Goal: Task Accomplishment & Management: Complete application form

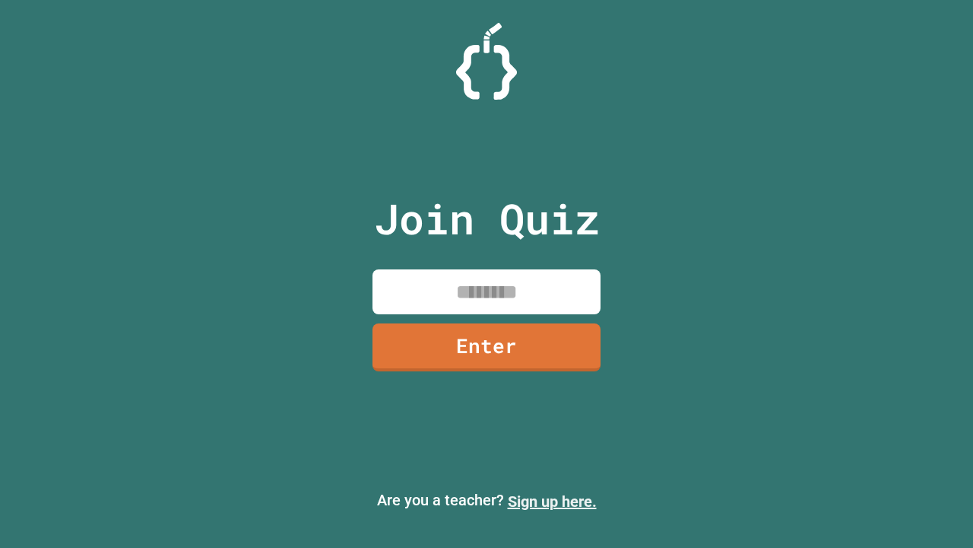
click at [552, 501] on link "Sign up here." at bounding box center [552, 501] width 89 height 18
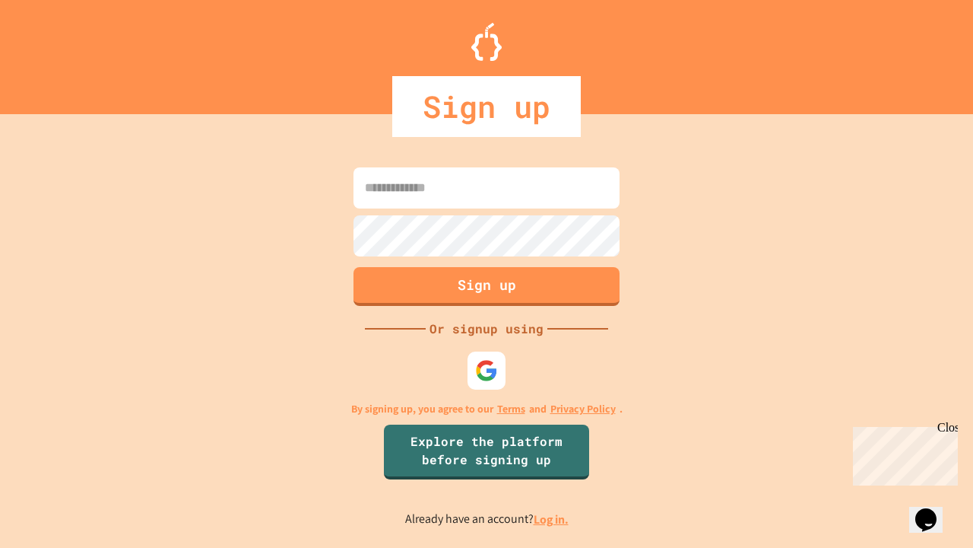
click at [552, 519] on link "Log in." at bounding box center [551, 519] width 35 height 16
